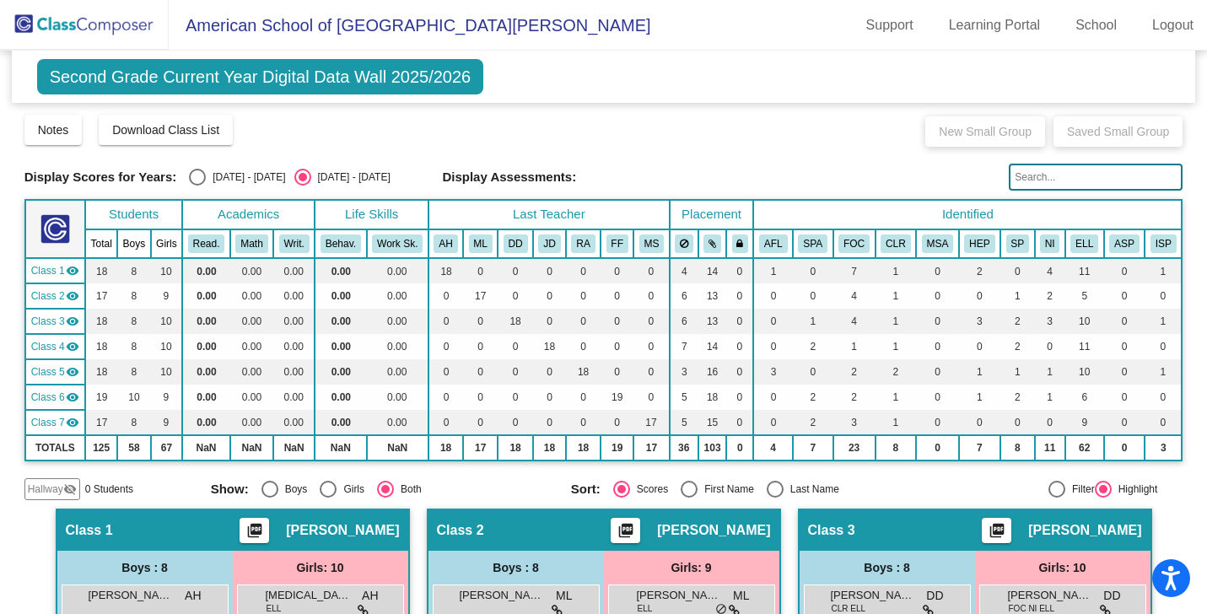
scroll to position [1377, 0]
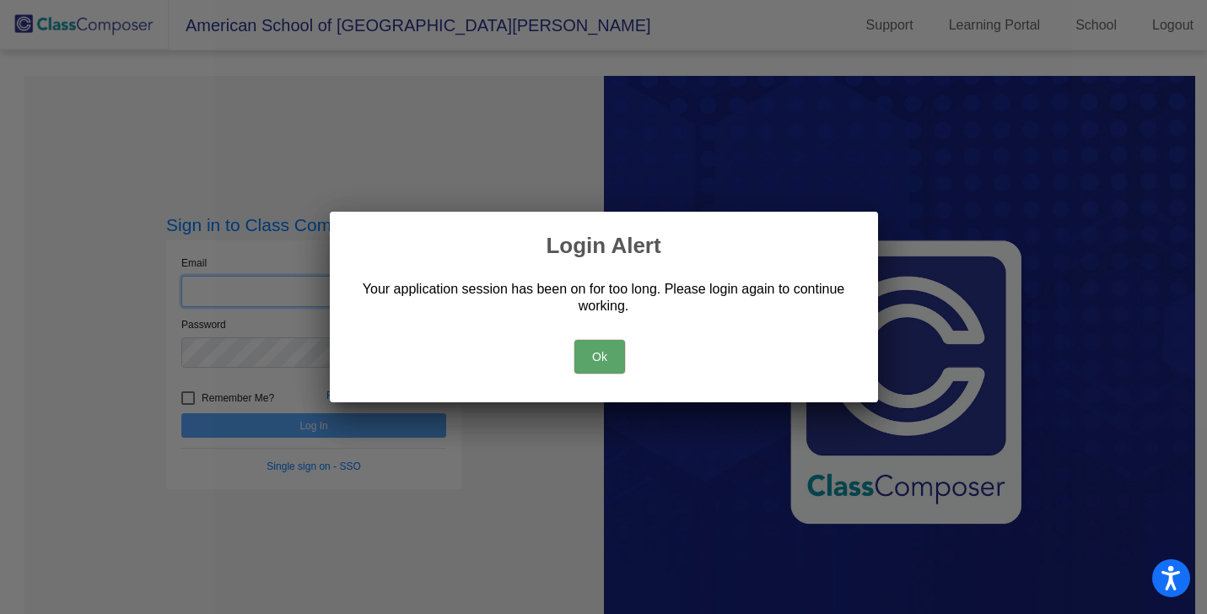
type input "[PERSON_NAME][EMAIL_ADDRESS][PERSON_NAME][DOMAIN_NAME]"
click at [598, 355] on button "Ok" at bounding box center [600, 357] width 51 height 34
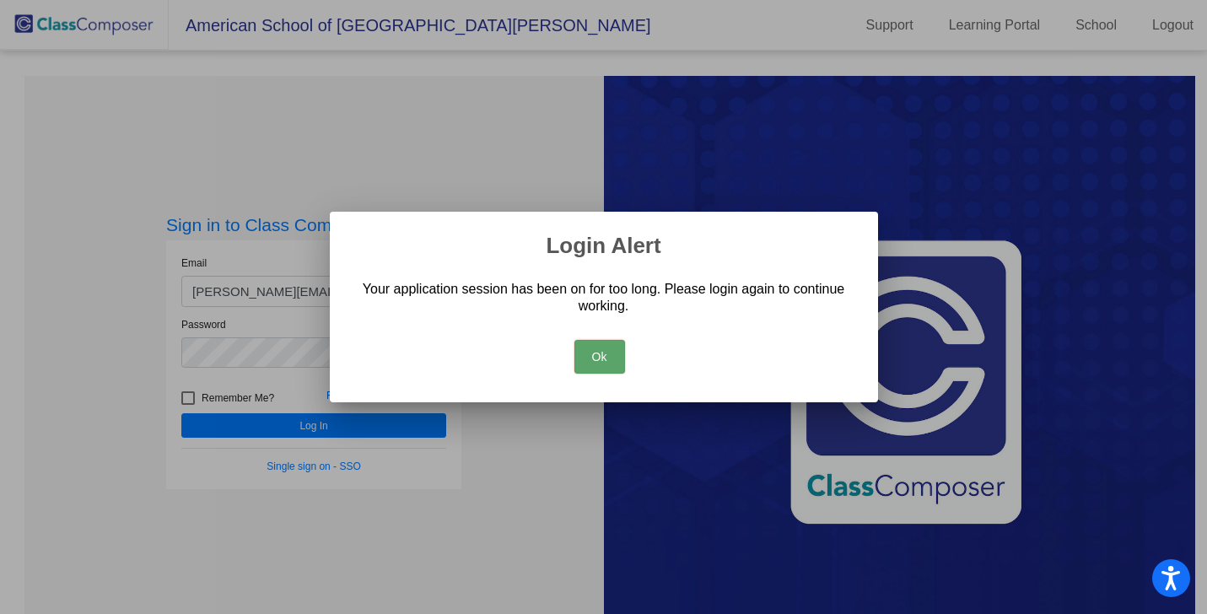
click at [604, 359] on button "Ok" at bounding box center [600, 357] width 51 height 34
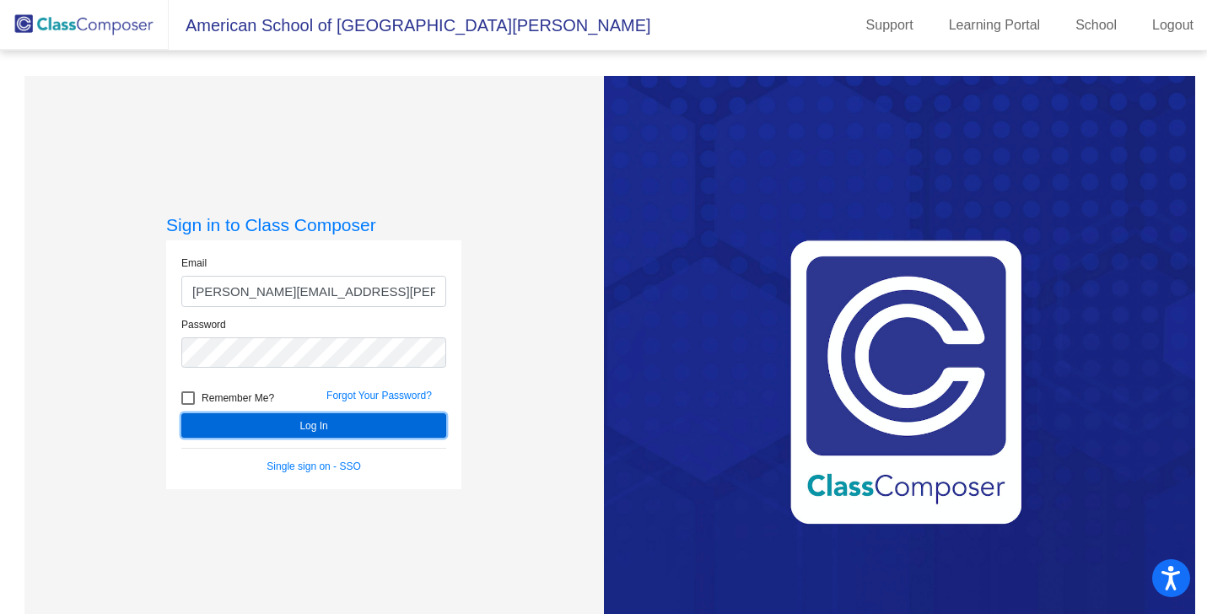
click at [335, 424] on button "Log In" at bounding box center [313, 425] width 265 height 24
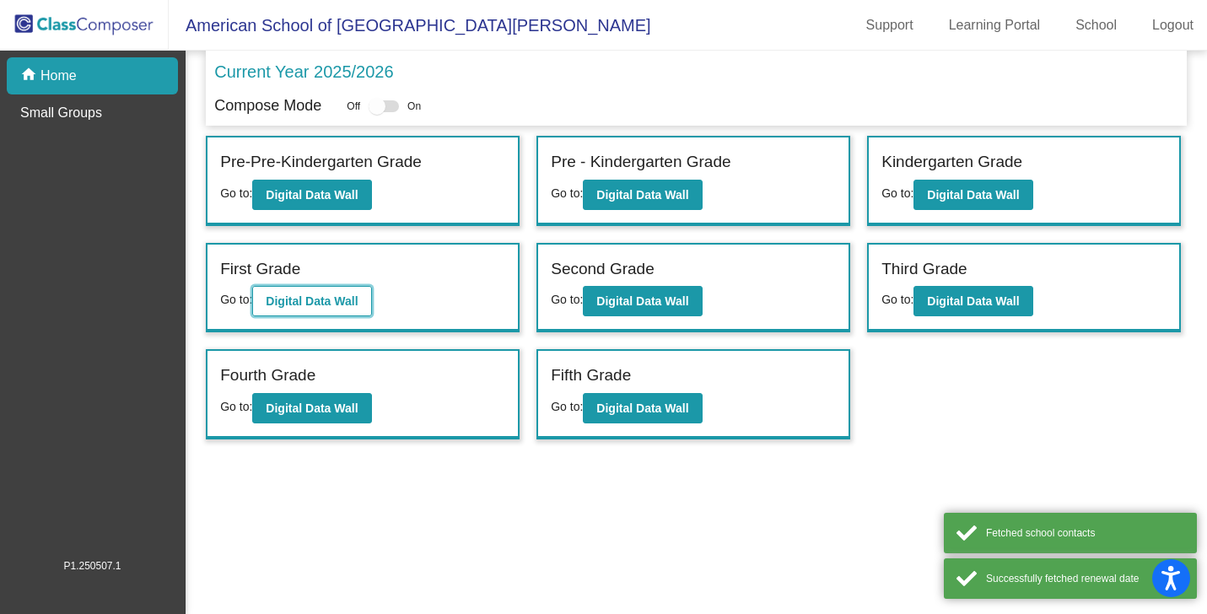
click at [333, 306] on b "Digital Data Wall" at bounding box center [312, 301] width 92 height 14
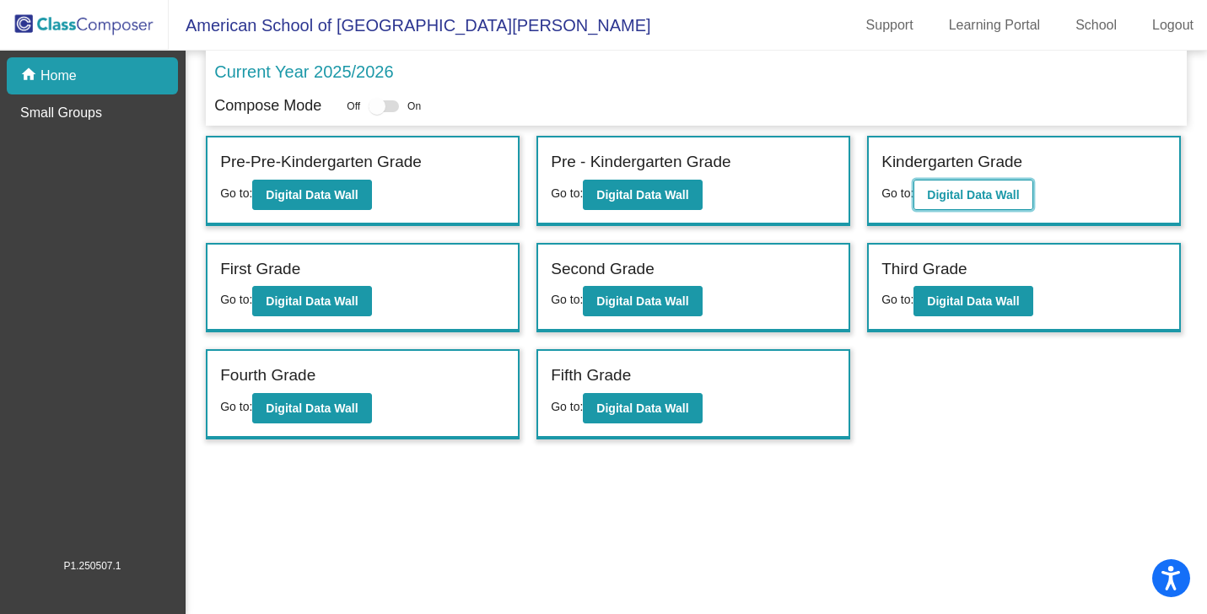
click at [960, 190] on b "Digital Data Wall" at bounding box center [973, 195] width 92 height 14
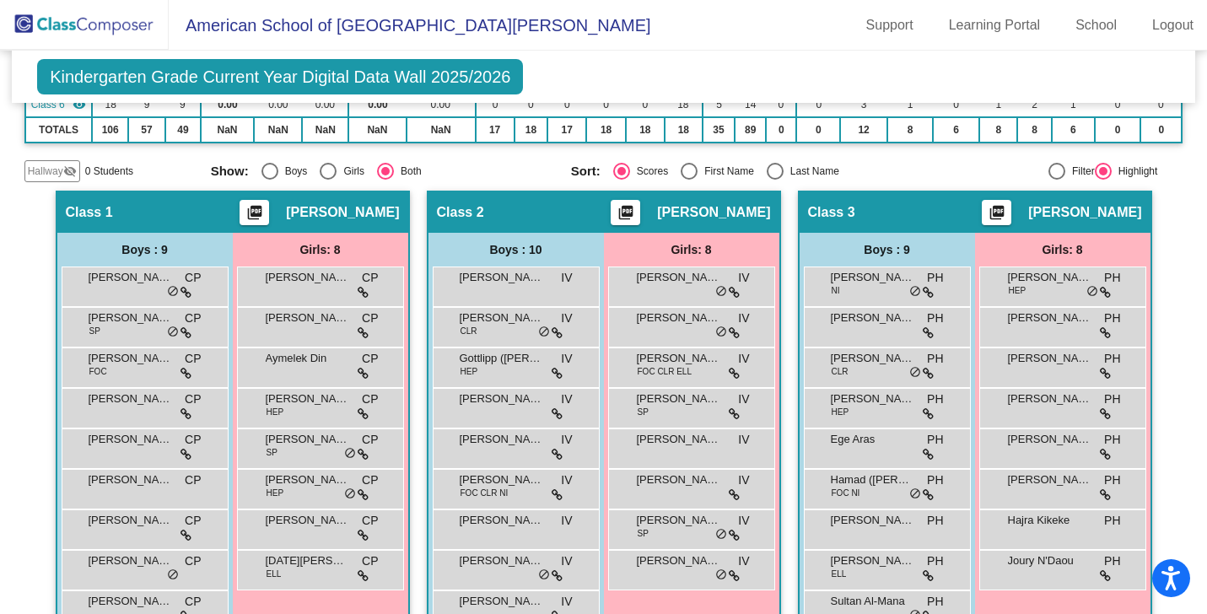
scroll to position [284, 0]
